Goal: Task Accomplishment & Management: Use online tool/utility

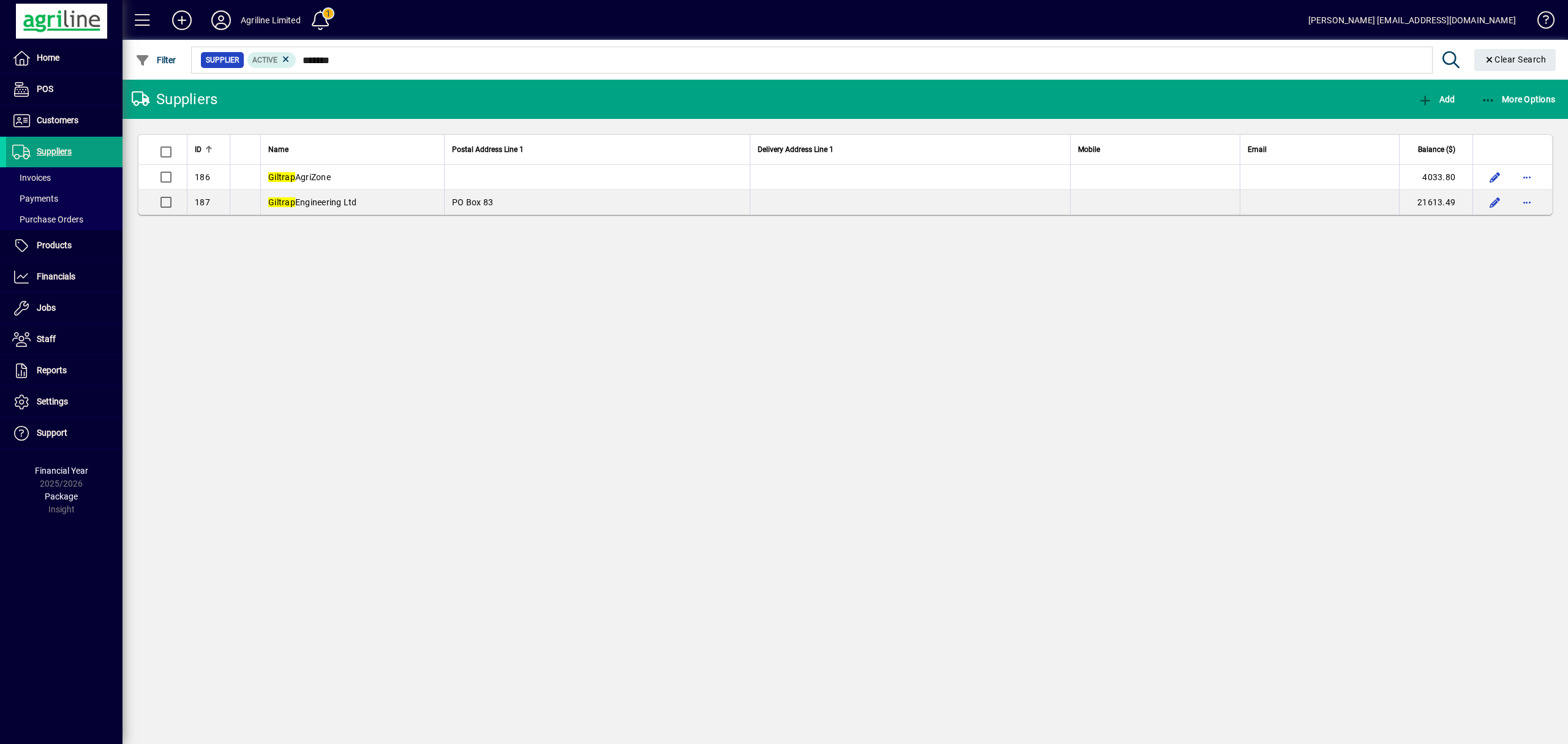
click at [792, 305] on div "Suppliers Add More Options ID Name Postal Address Line 1 Delivery Address Line …" at bounding box center [845, 411] width 1445 height 664
click at [57, 278] on span "Financials" at bounding box center [56, 276] width 38 height 10
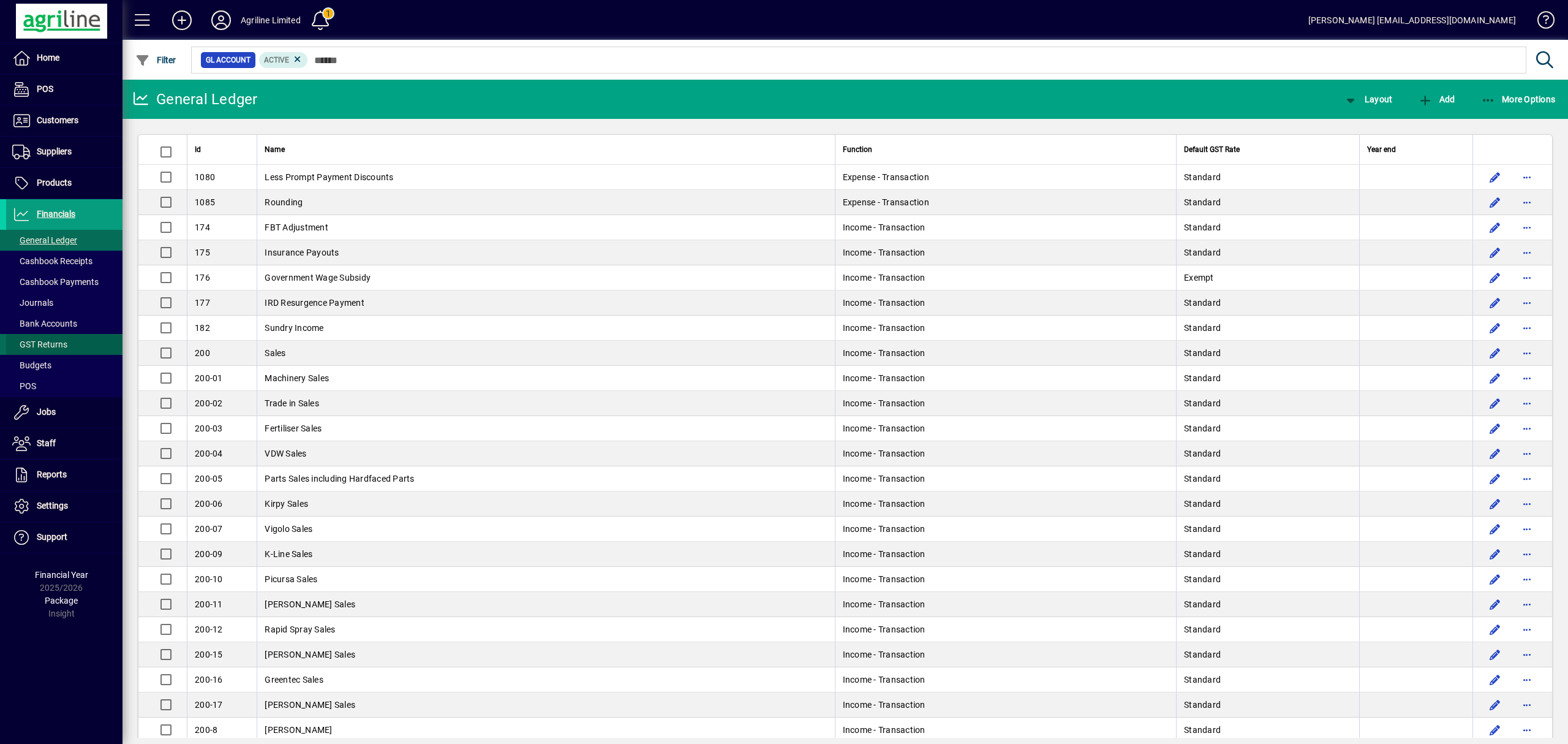
click at [45, 347] on span "GST Returns" at bounding box center [40, 344] width 55 height 10
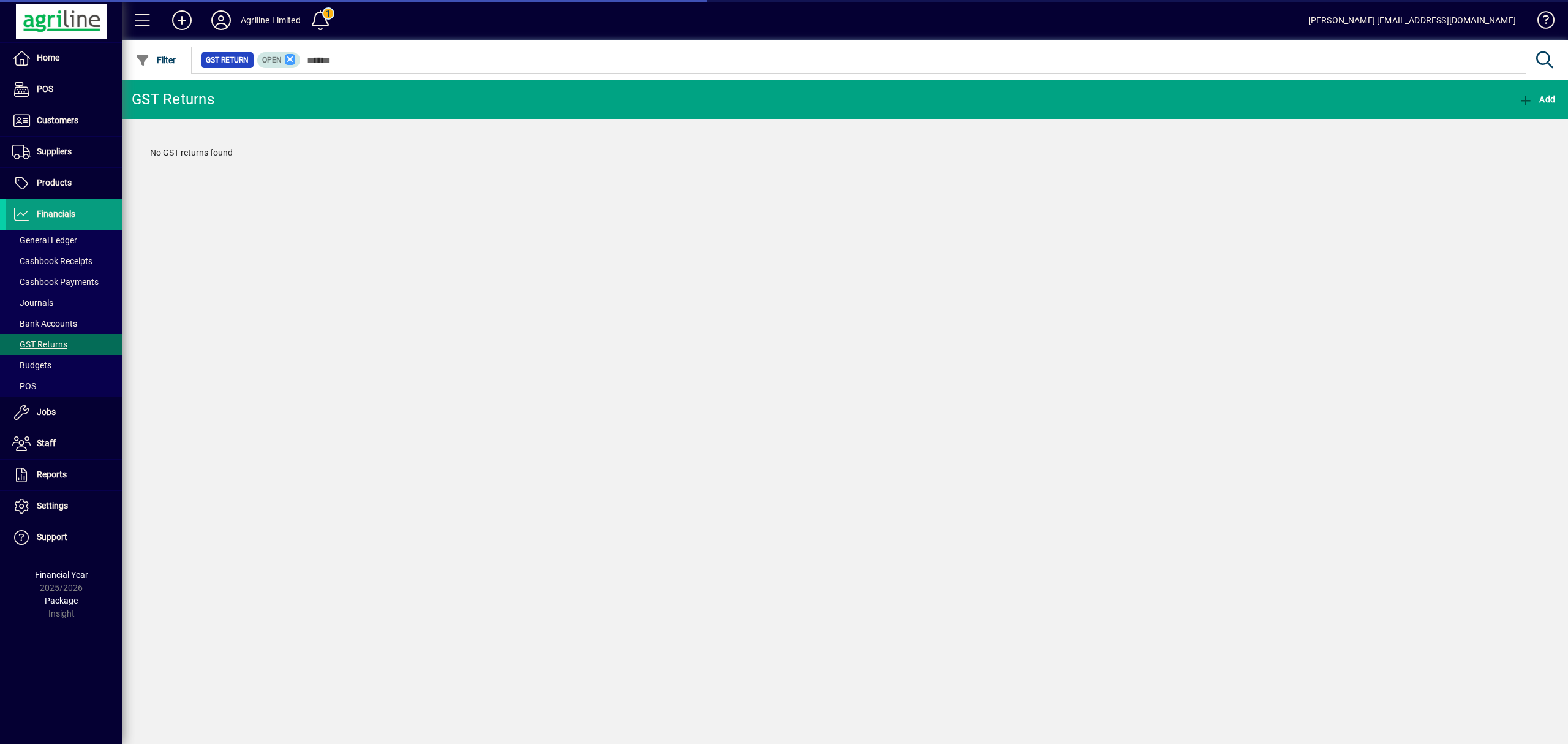
click at [287, 61] on icon at bounding box center [291, 59] width 11 height 11
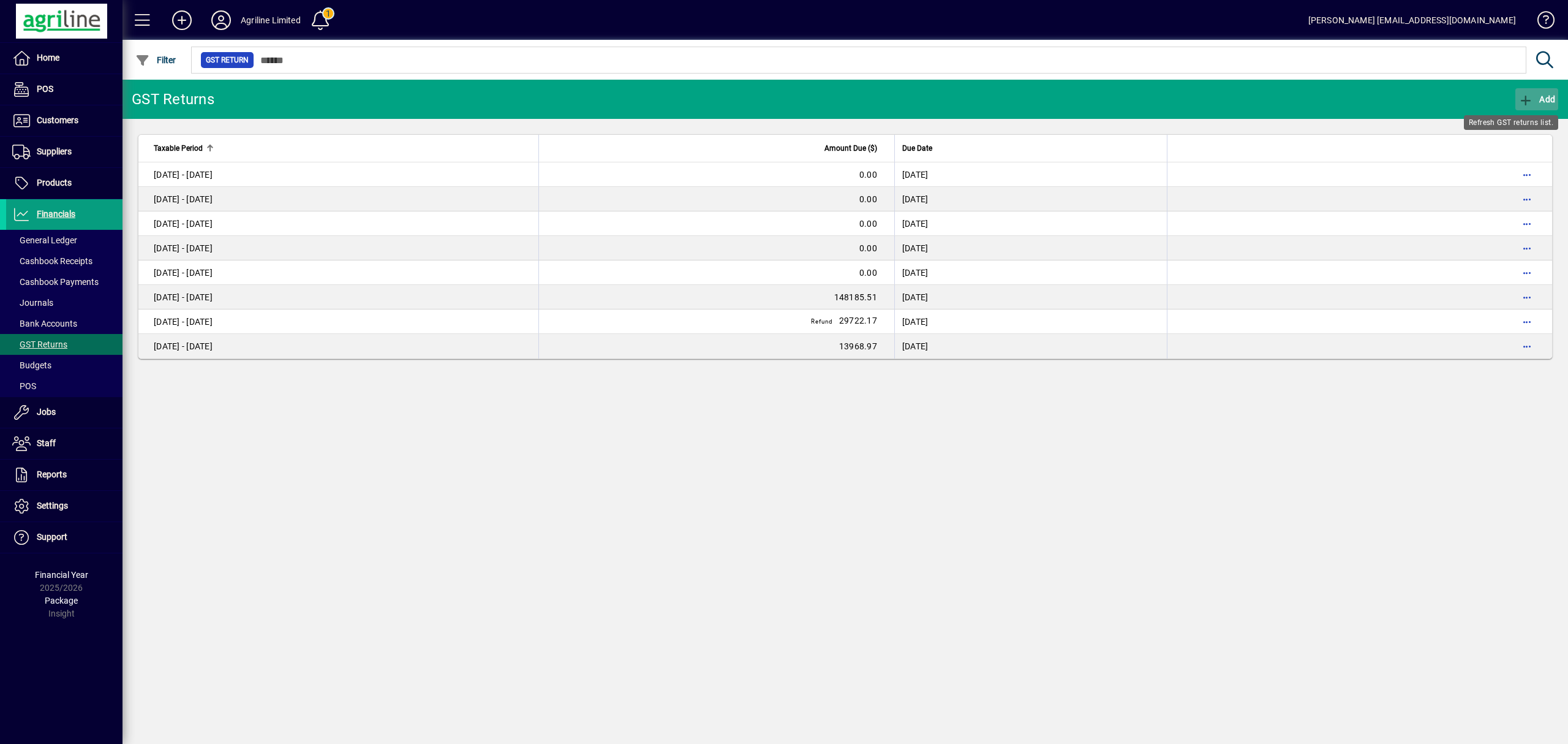
click at [1523, 98] on icon "button" at bounding box center [1526, 100] width 15 height 13
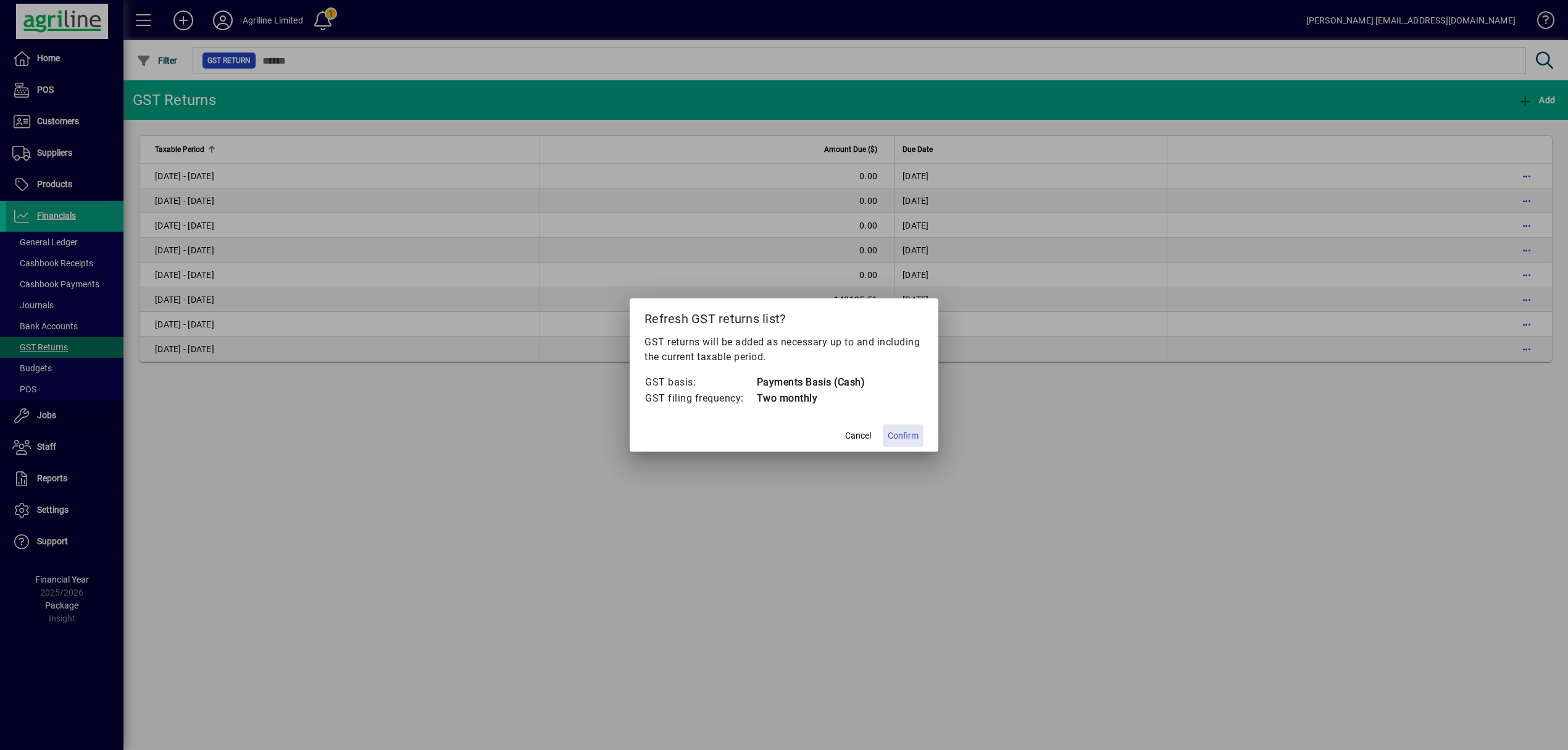
click at [907, 435] on span "Confirm" at bounding box center [903, 436] width 31 height 13
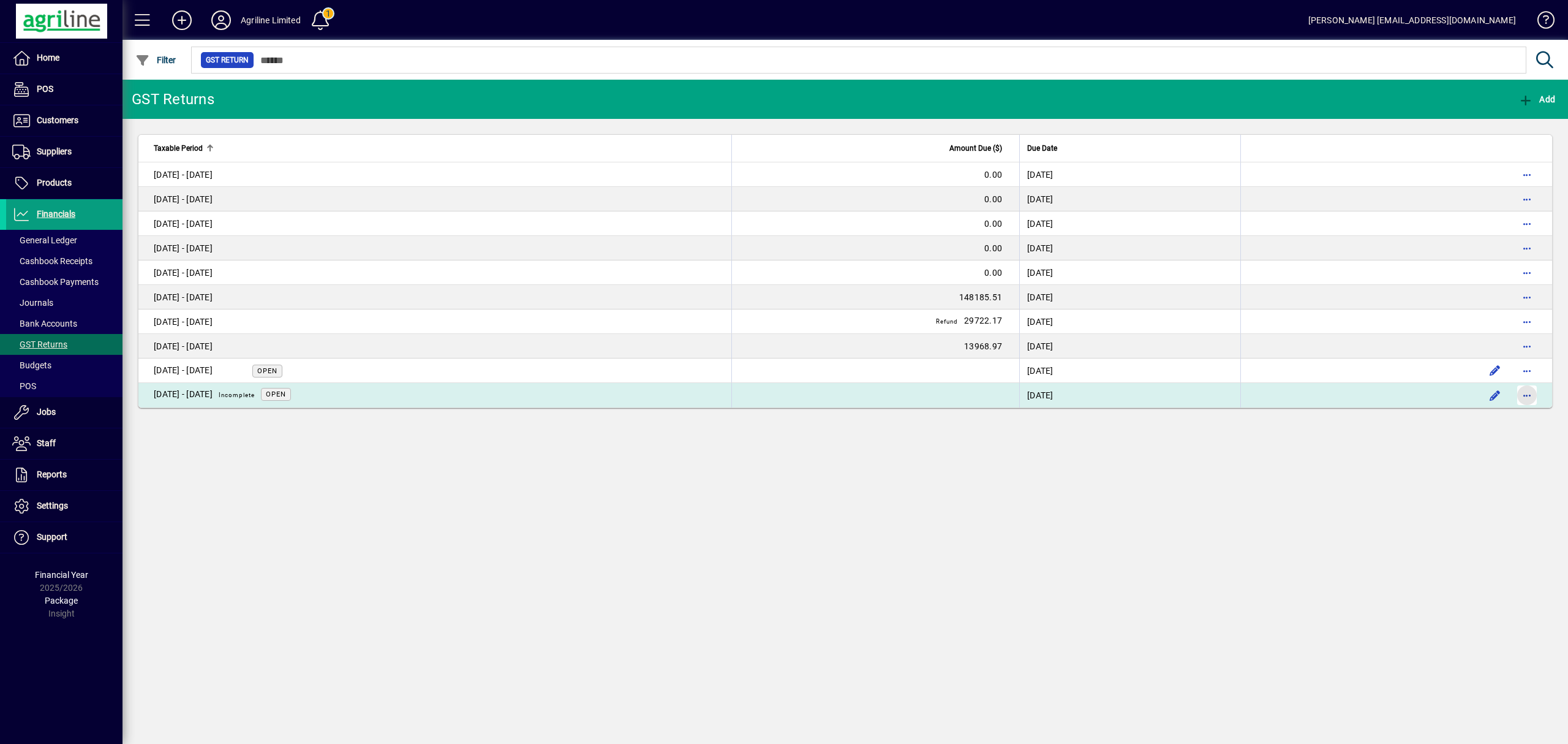
click at [1524, 398] on span "button" at bounding box center [1527, 395] width 29 height 29
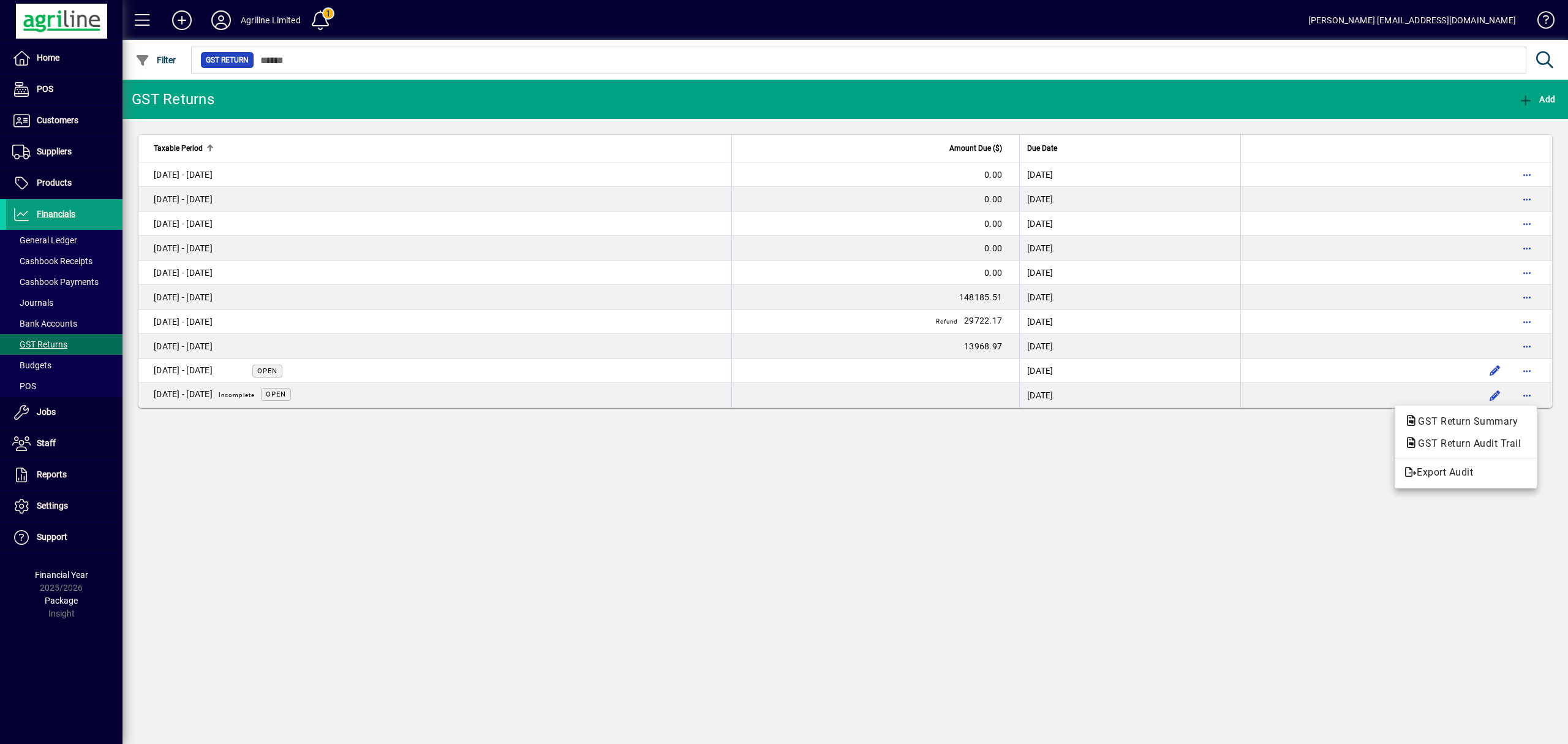
click at [1069, 478] on div at bounding box center [784, 372] width 1568 height 744
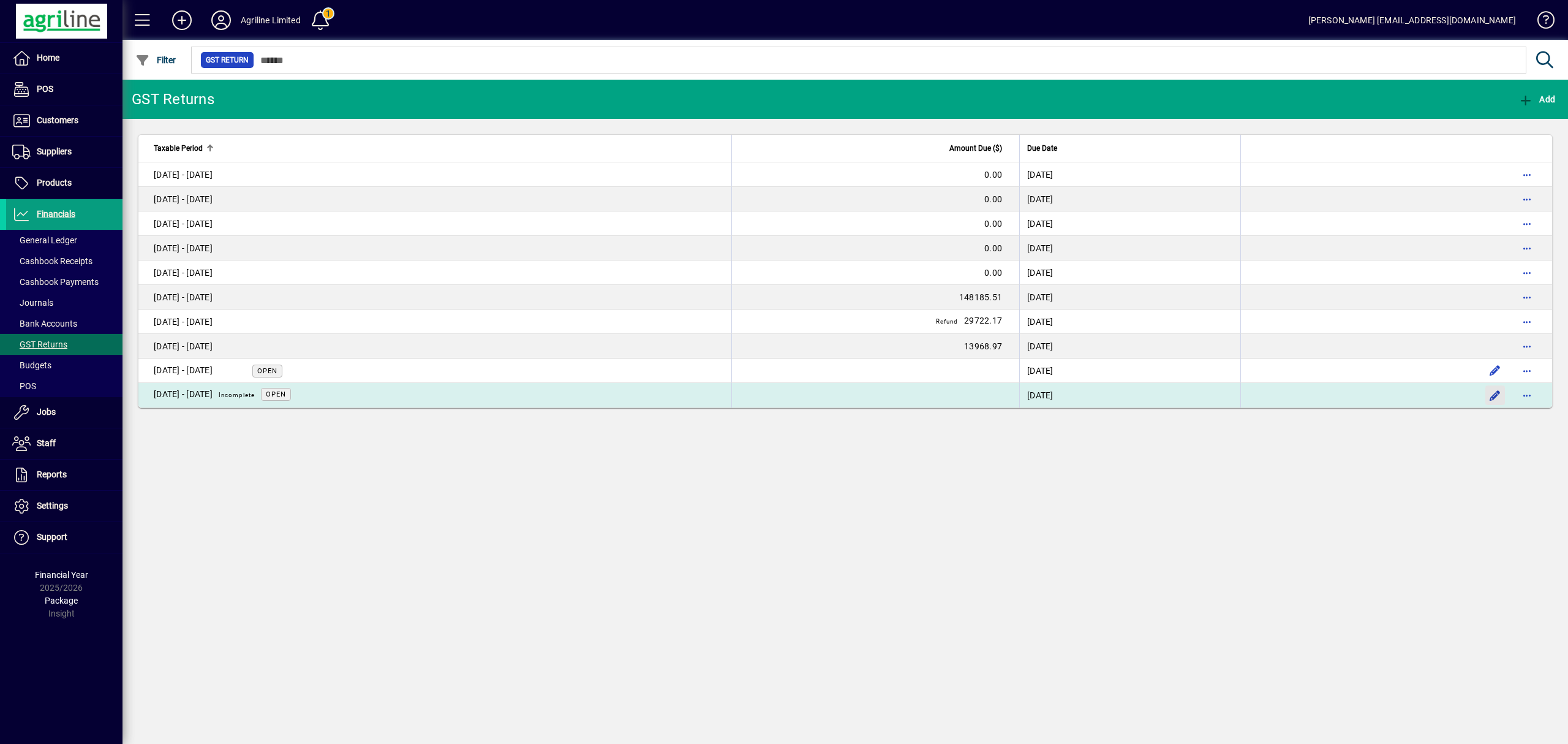
click at [1497, 393] on span "button" at bounding box center [1495, 395] width 29 height 29
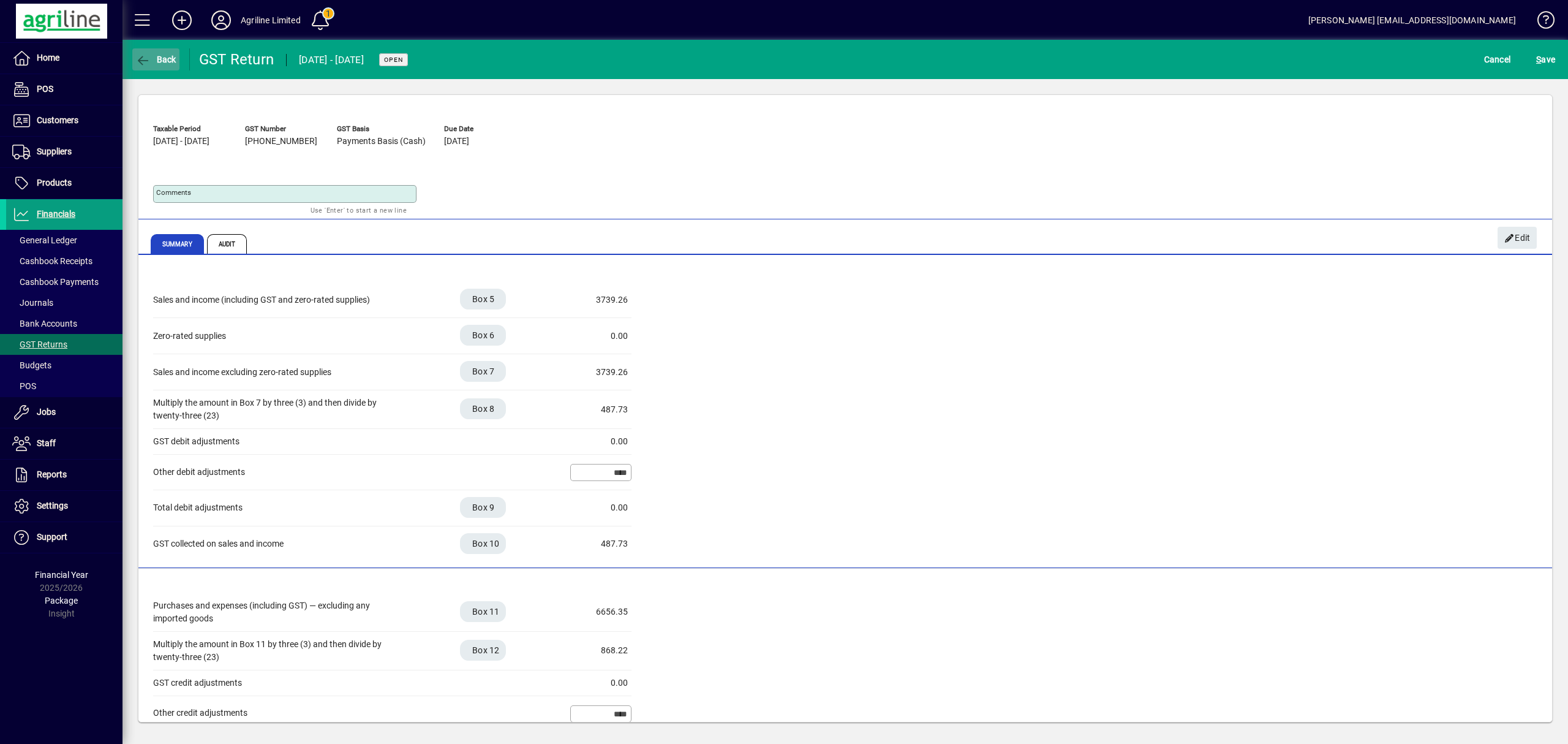
click at [162, 57] on span "Back" at bounding box center [155, 59] width 41 height 10
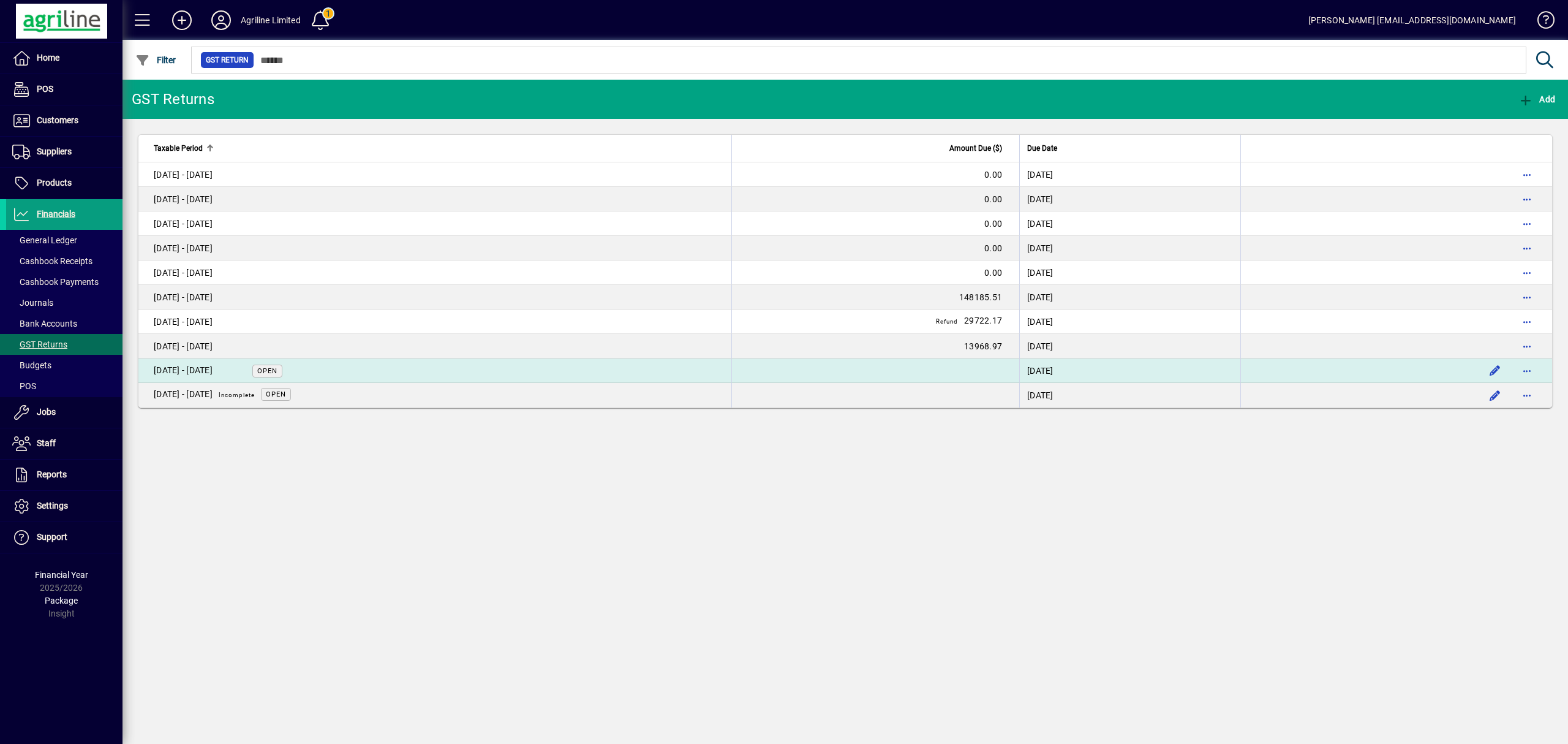
click at [422, 365] on td "[DATE] - [DATE] Open" at bounding box center [435, 370] width 593 height 24
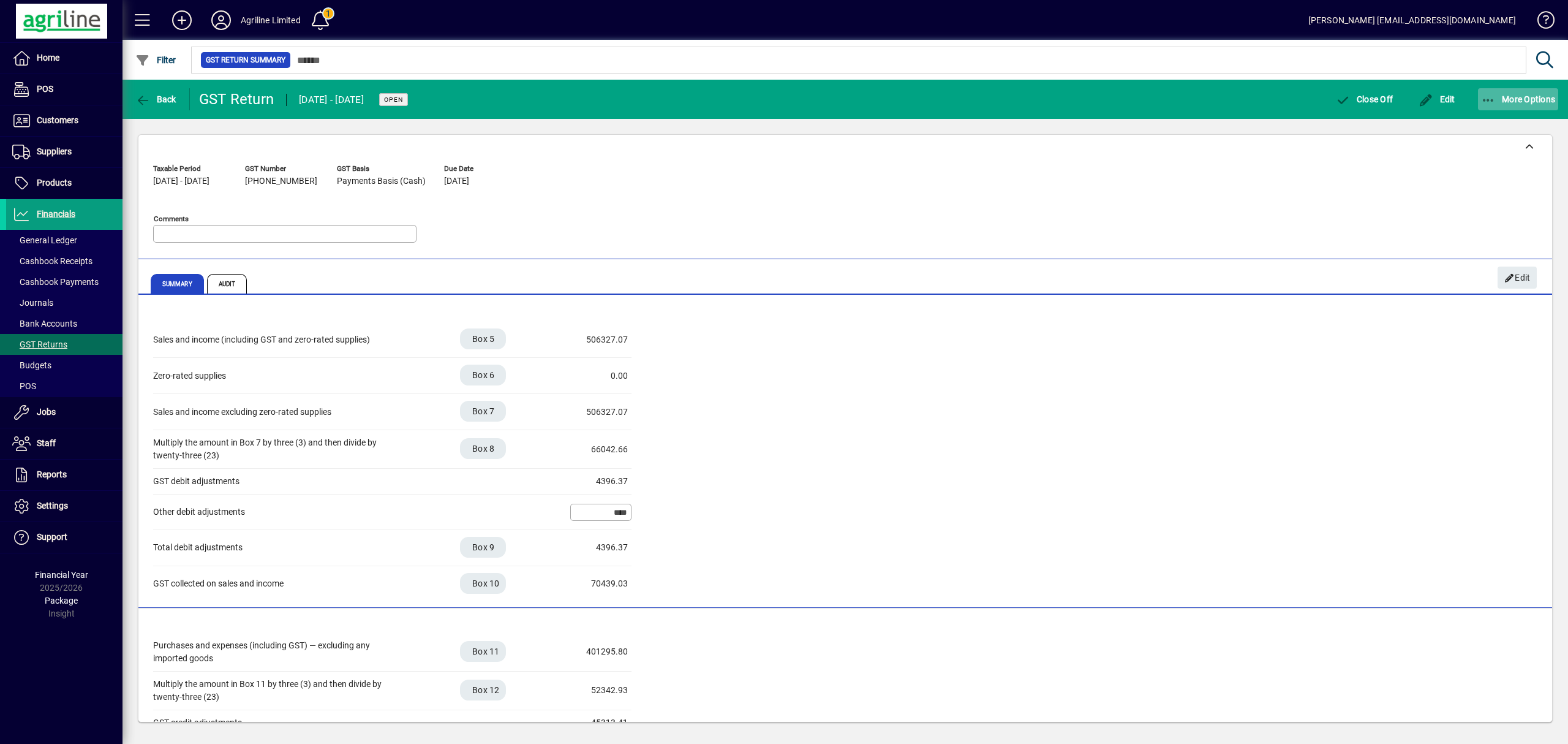
click at [1491, 97] on icon "button" at bounding box center [1489, 100] width 15 height 13
click at [153, 97] on div at bounding box center [784, 372] width 1568 height 744
click at [37, 324] on span "Bank Accounts" at bounding box center [45, 324] width 65 height 10
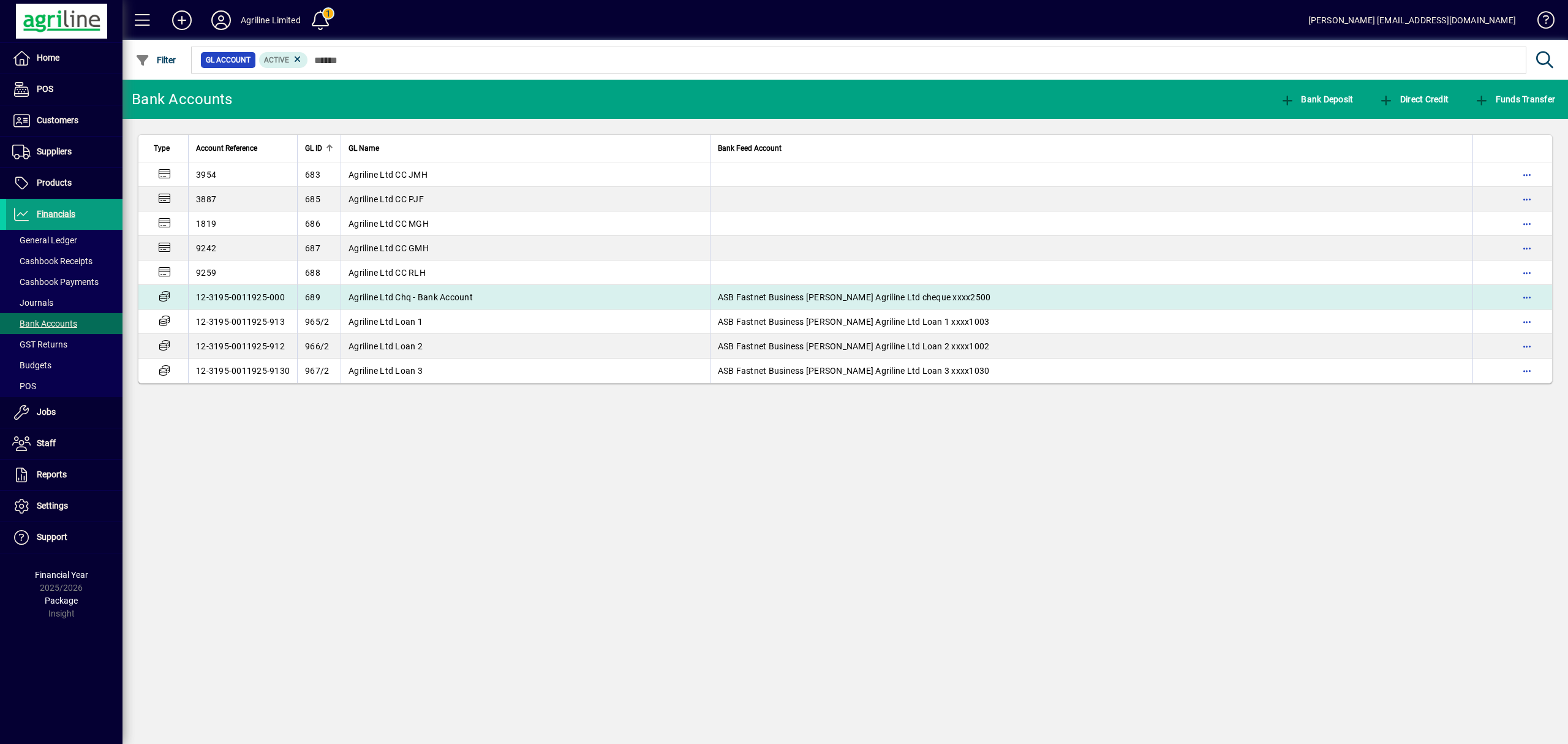
click at [505, 297] on td "Agriline Ltd Chq - Bank Account" at bounding box center [525, 297] width 370 height 24
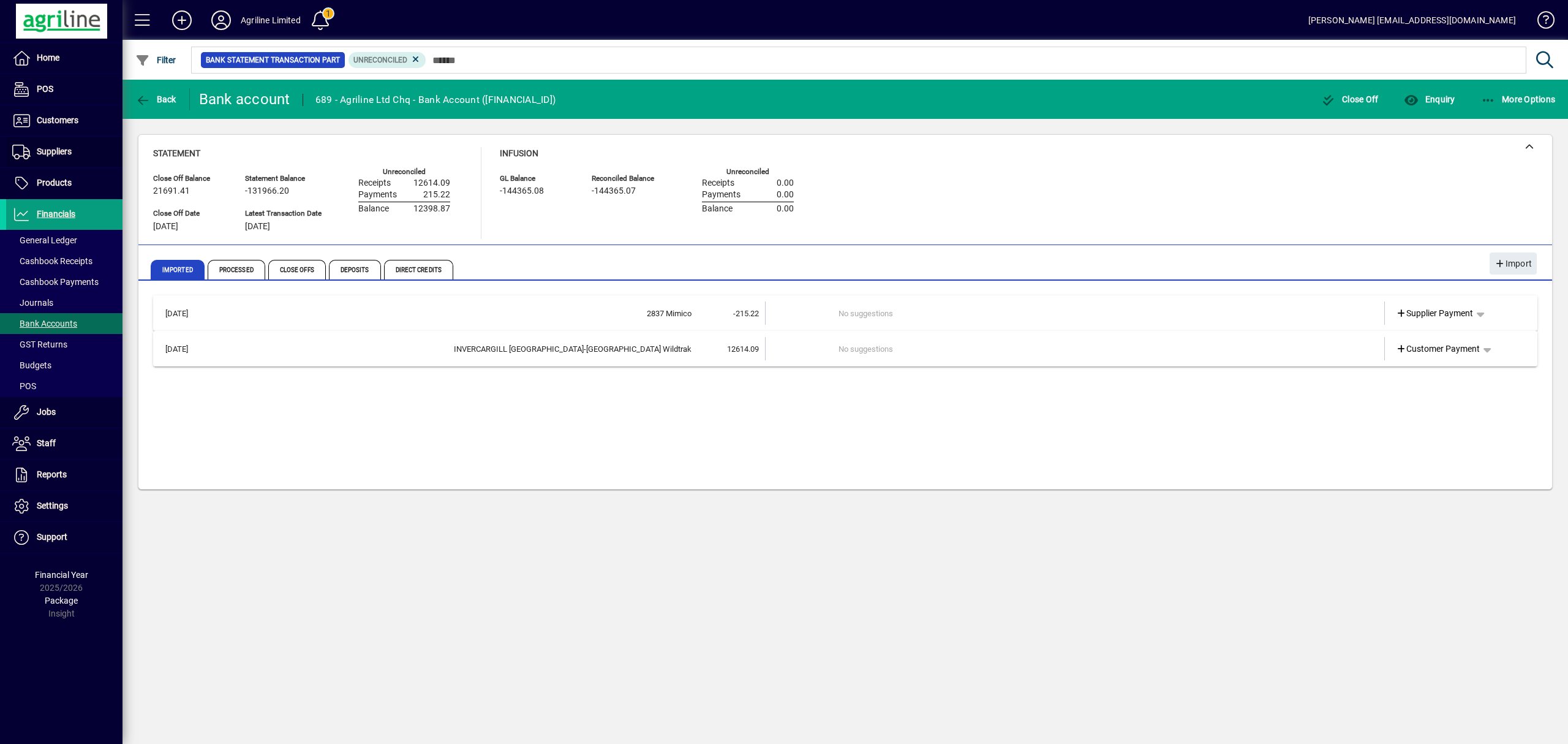
click at [53, 149] on span "Suppliers" at bounding box center [54, 151] width 35 height 10
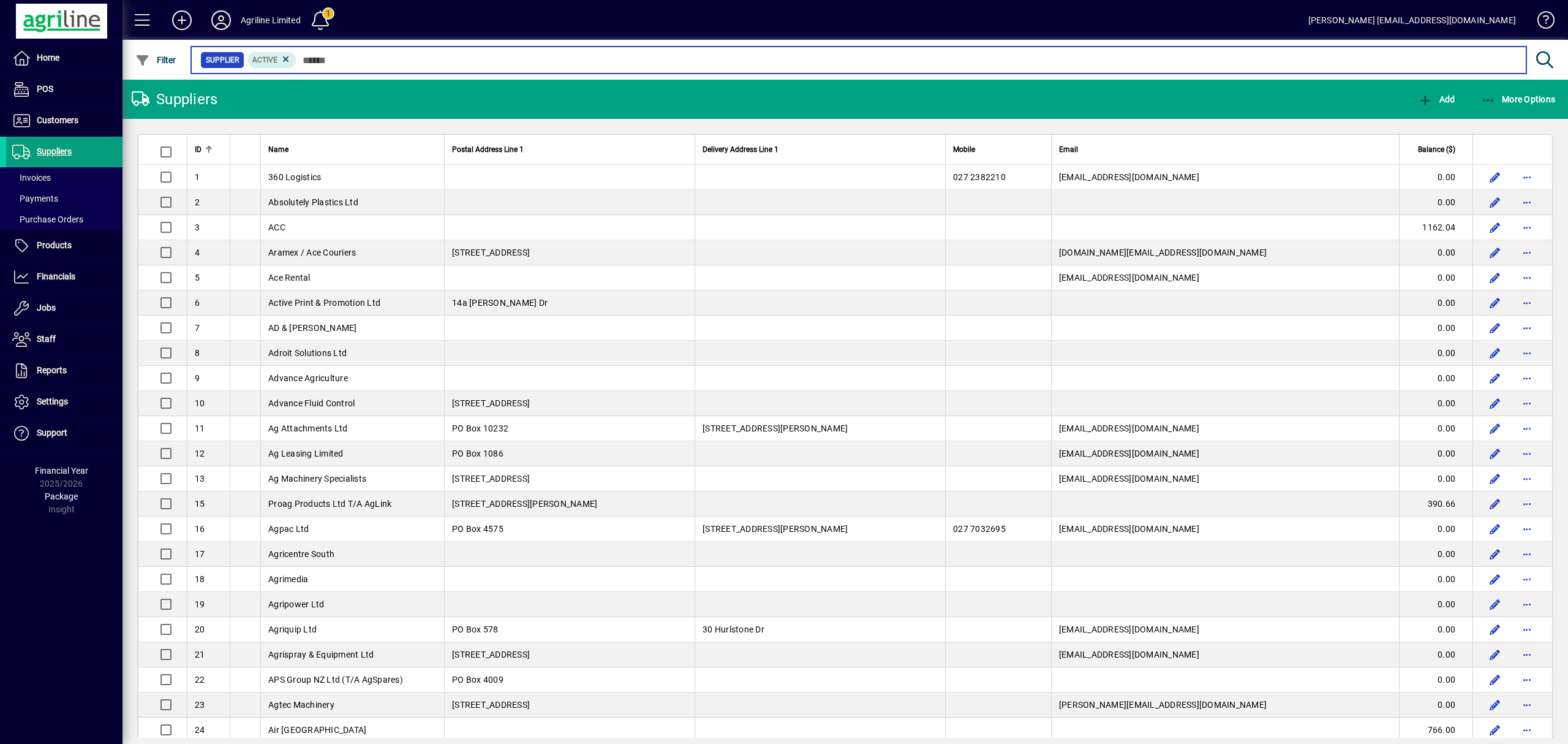
click at [335, 58] on input "text" at bounding box center [906, 60] width 1220 height 17
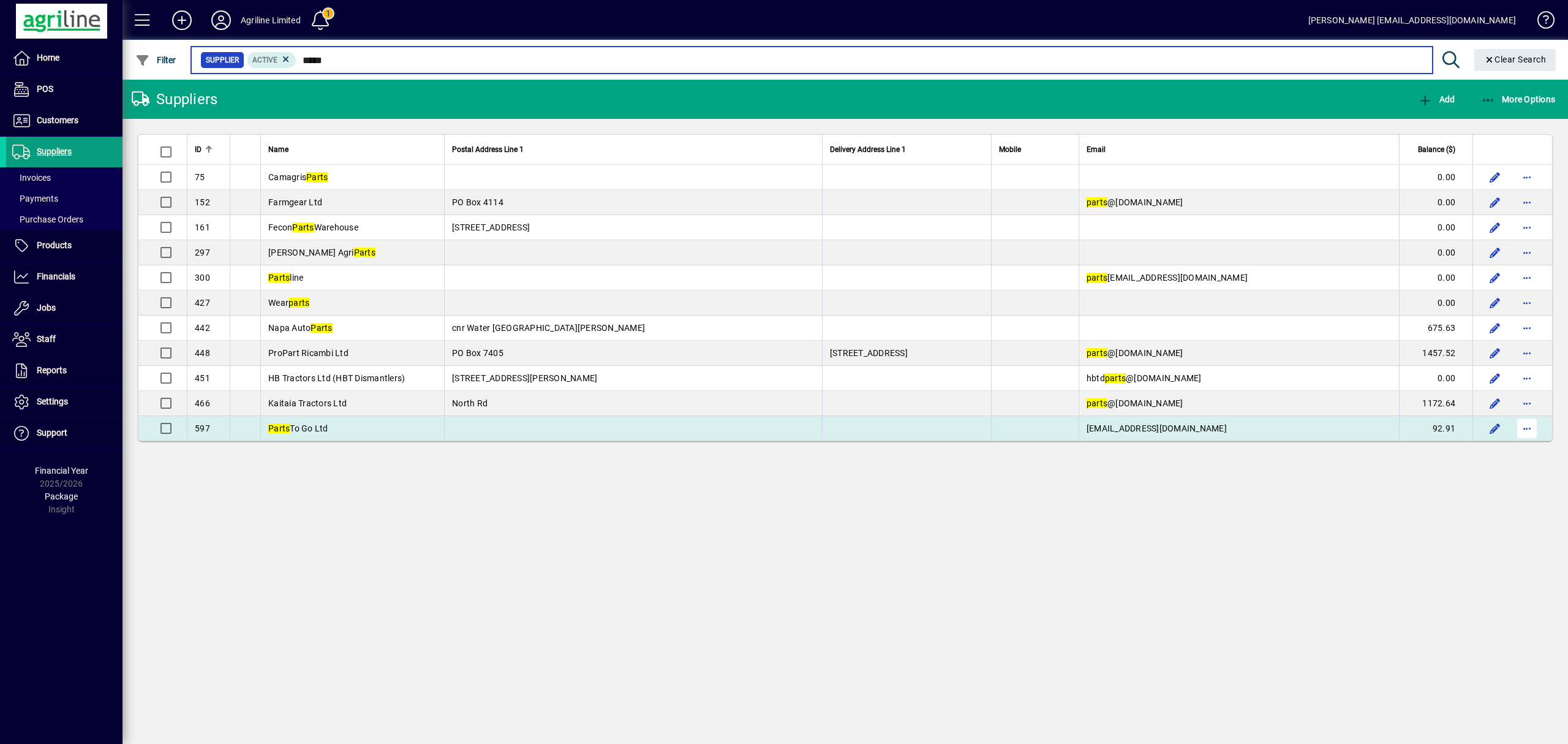
type input "*****"
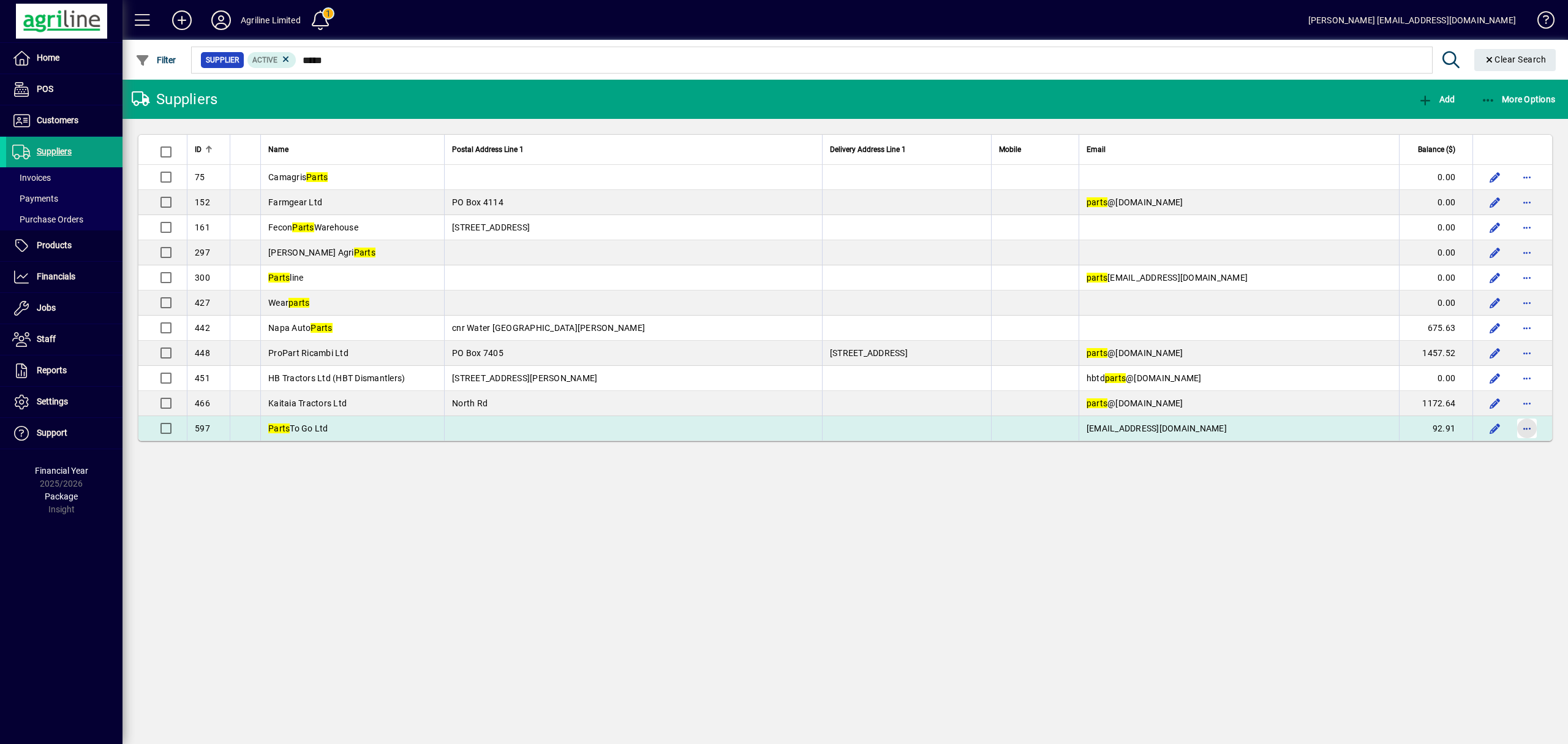
click at [1523, 425] on span "button" at bounding box center [1527, 428] width 29 height 29
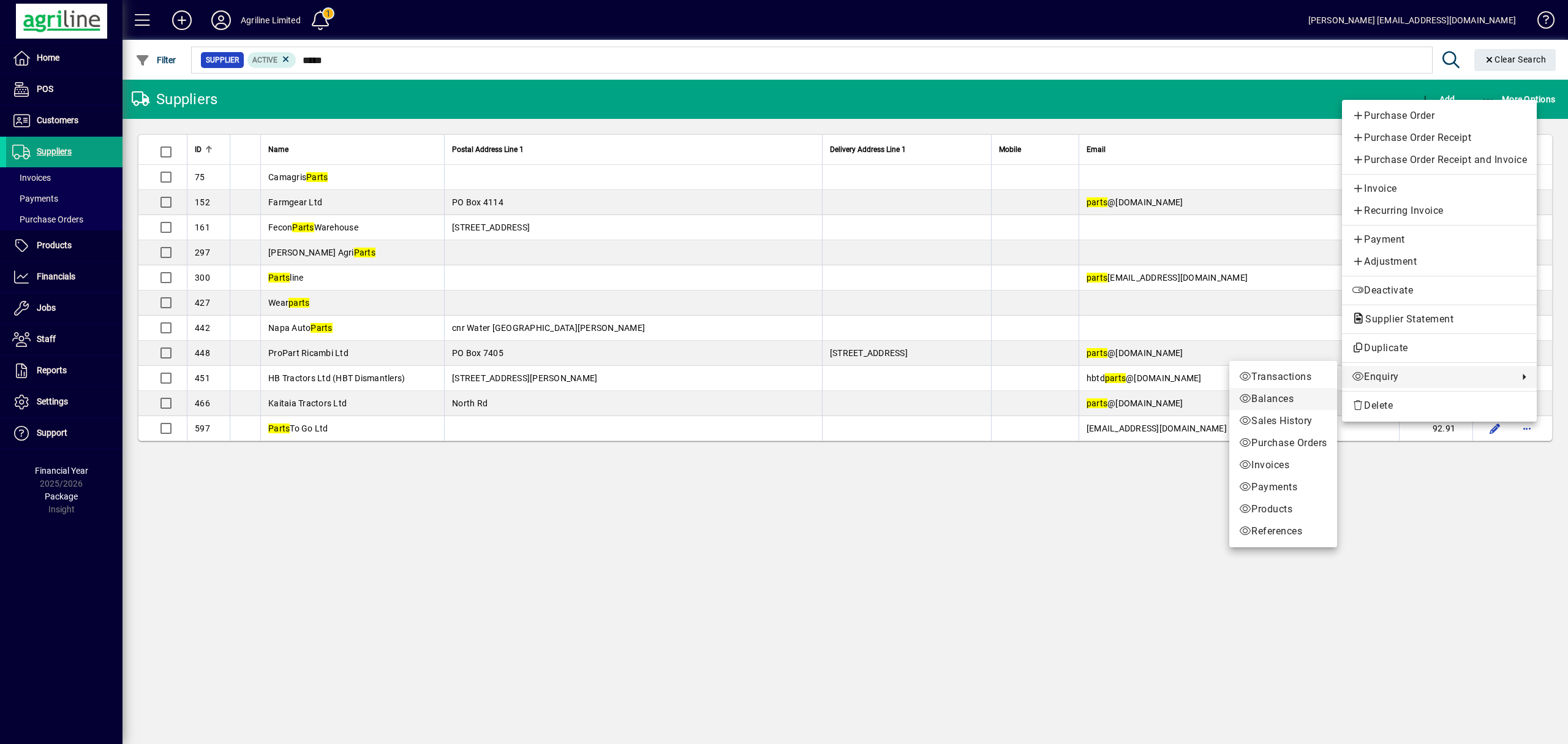
click at [1284, 397] on span "Balances" at bounding box center [1283, 398] width 89 height 15
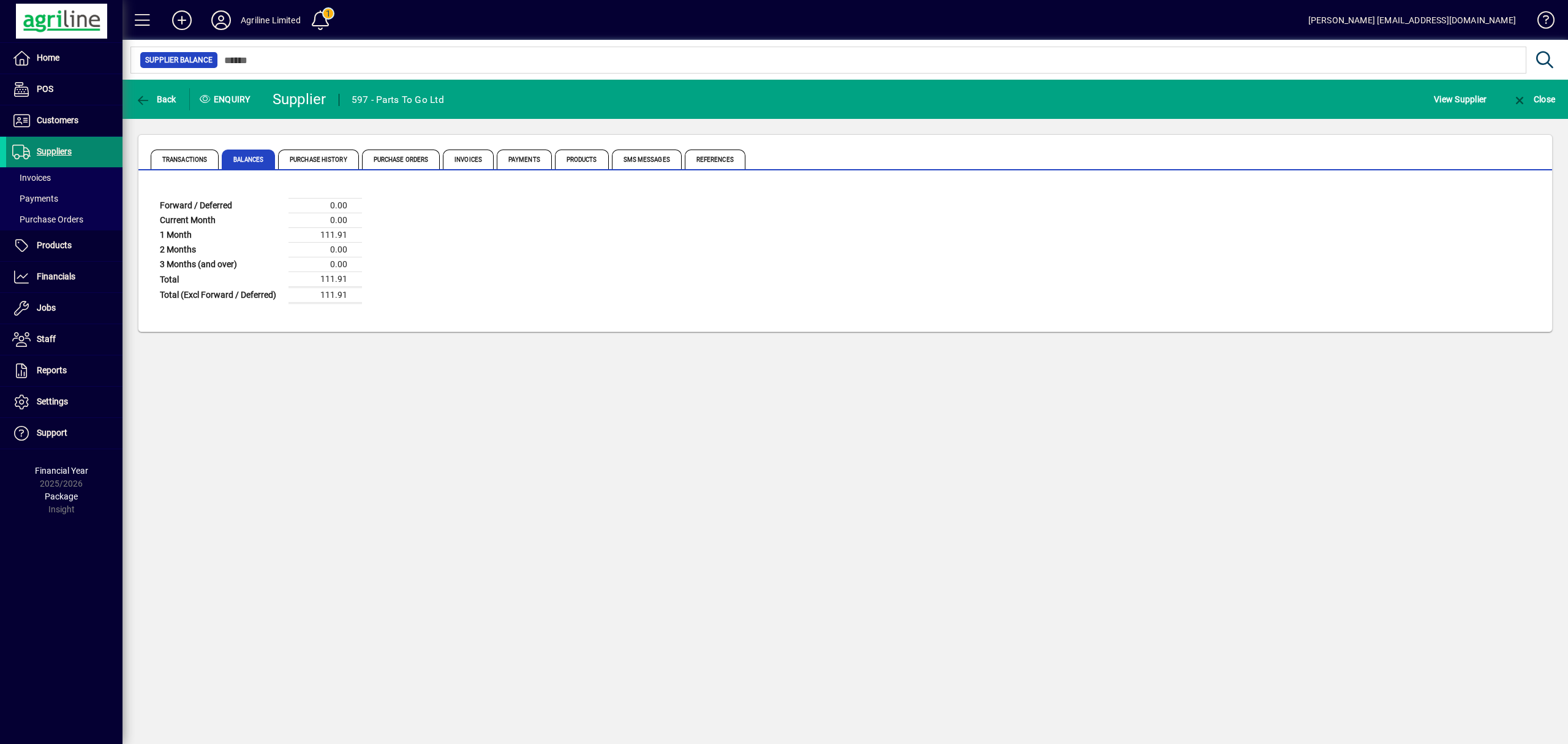
click at [53, 153] on span "Suppliers" at bounding box center [54, 151] width 35 height 10
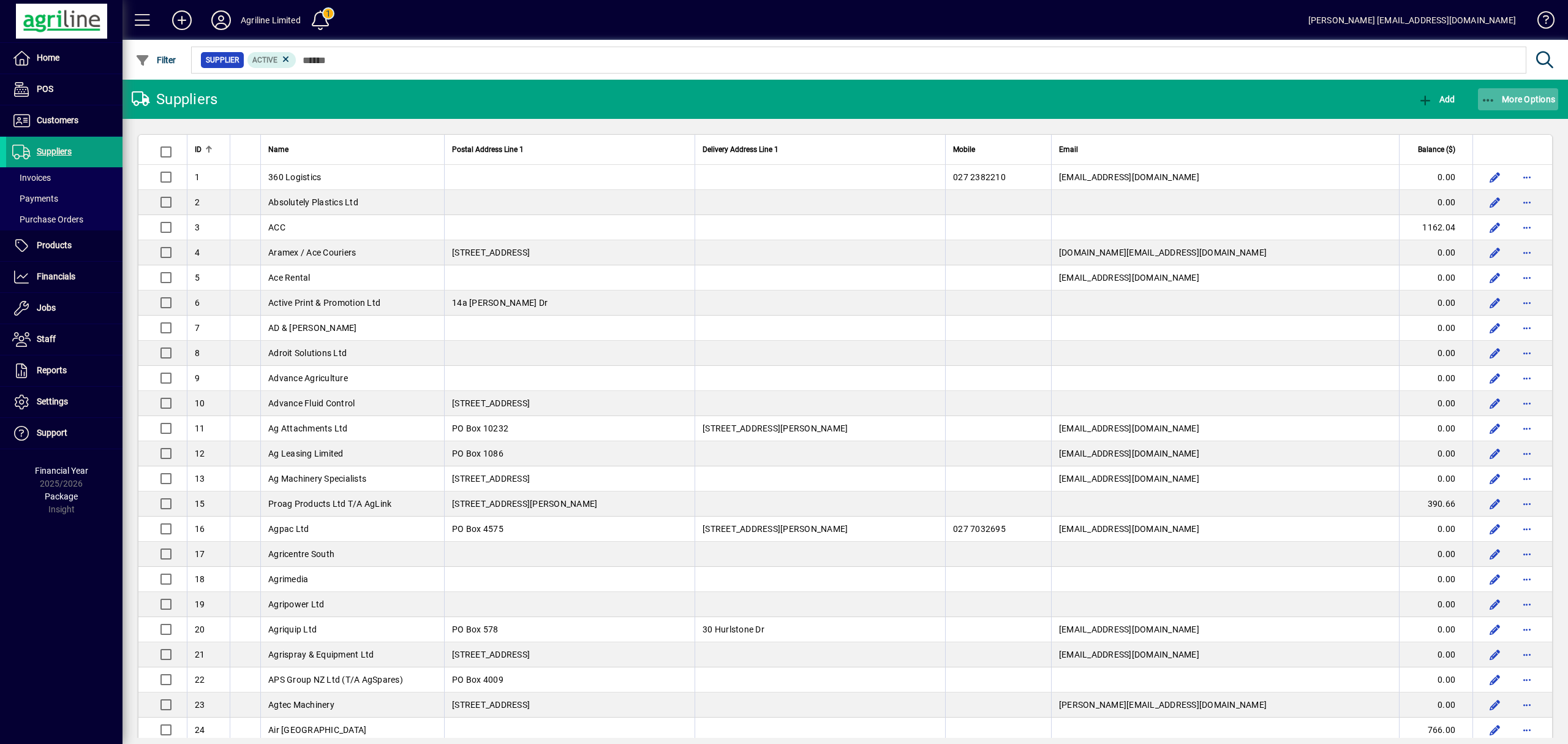
click at [1492, 99] on icon "button" at bounding box center [1489, 100] width 15 height 13
click at [1455, 123] on span "Aged Trial Balance" at bounding box center [1473, 126] width 106 height 12
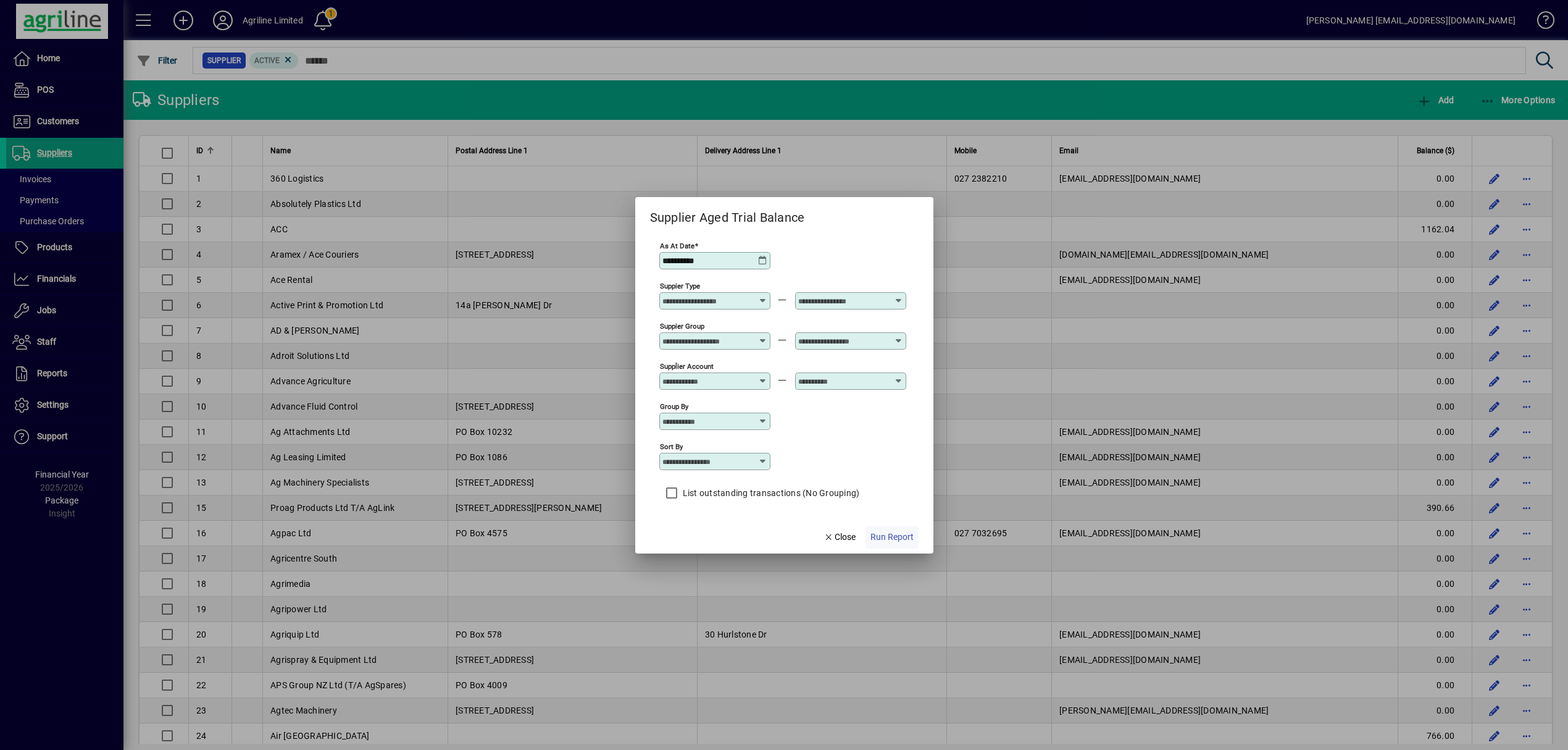
click at [887, 537] on span "Run Report" at bounding box center [891, 537] width 43 height 13
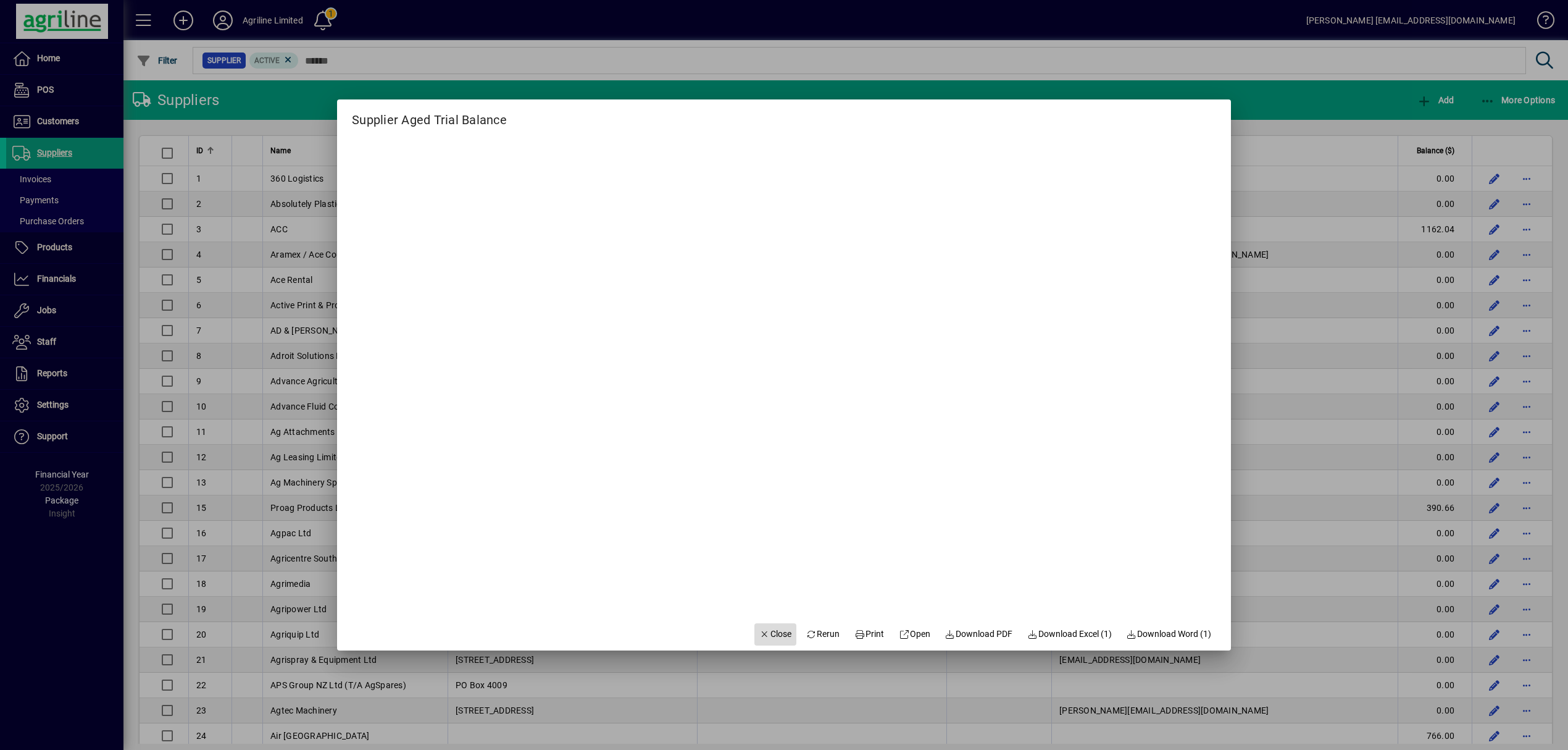
click at [768, 635] on span "Close" at bounding box center [776, 634] width 32 height 13
